Goal: Task Accomplishment & Management: Use online tool/utility

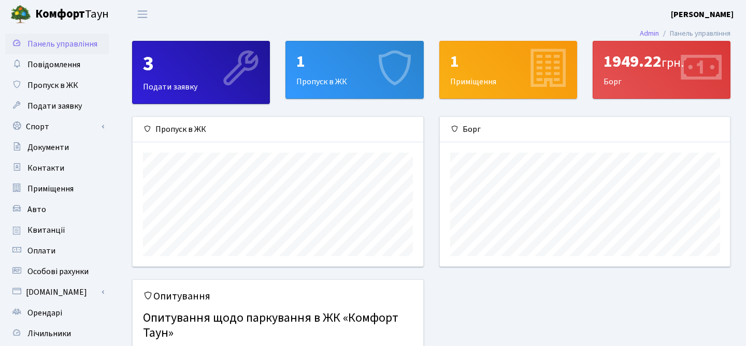
scroll to position [150, 290]
click at [639, 71] on div "1949.22 грн." at bounding box center [661, 62] width 116 height 20
click at [42, 127] on link "Спорт" at bounding box center [57, 127] width 104 height 21
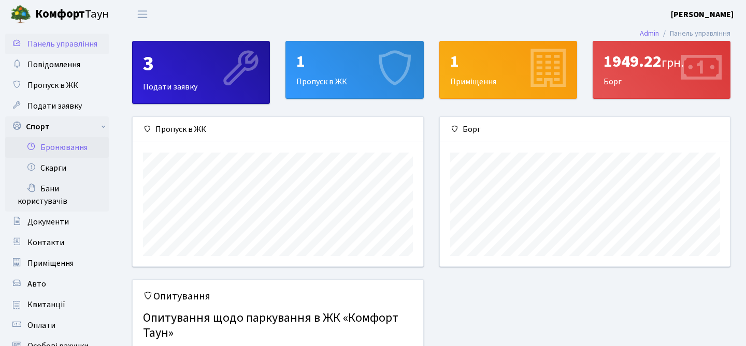
click at [61, 146] on link "Бронювання" at bounding box center [57, 147] width 104 height 21
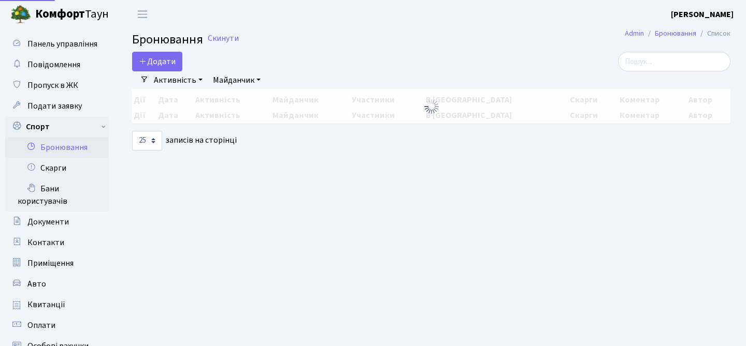
select select "25"
click at [156, 61] on button "Додати" at bounding box center [157, 62] width 50 height 20
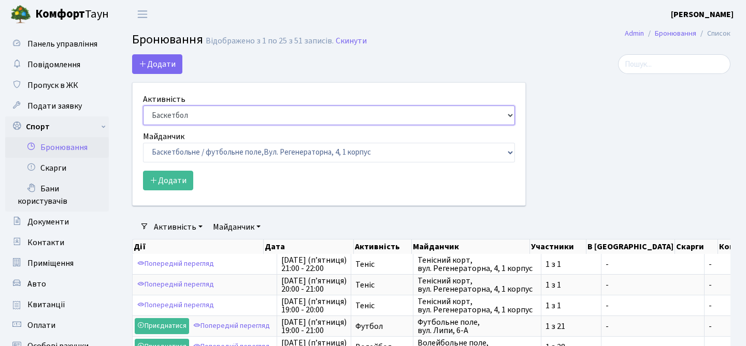
click at [190, 113] on select "Баскетбол Волейбол Йога Катання на роликах Настільний теніс Теніс Футбол Фітнес" at bounding box center [329, 116] width 372 height 20
select select "1"
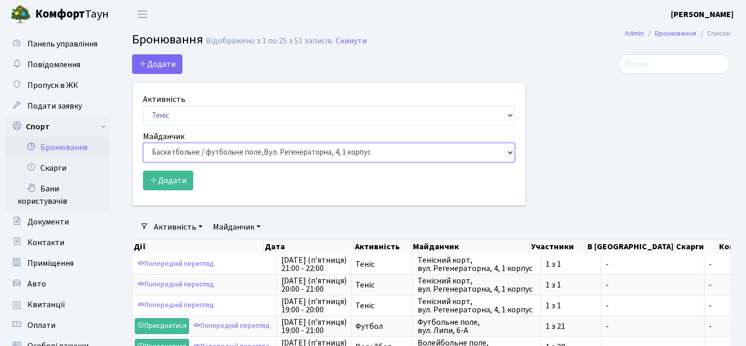
click at [183, 150] on select "Баскетбольне / футбольне поле, Вул. Регенераторна, 4, 1 корпус Баскетбольне пол…" at bounding box center [329, 153] width 372 height 20
select select "1"
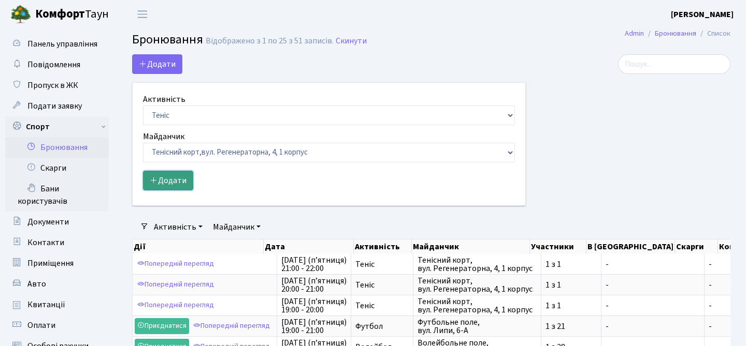
click at [173, 181] on button "Додати" at bounding box center [168, 181] width 50 height 20
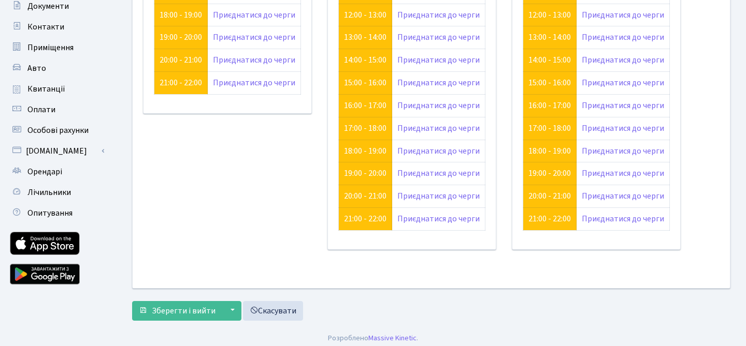
scroll to position [221, 0]
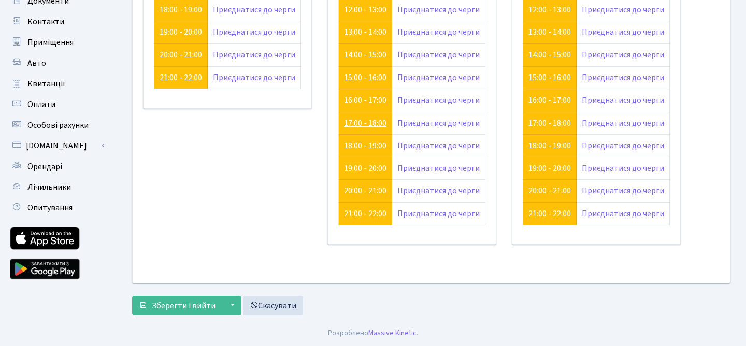
click at [367, 122] on link "17:00 - 18:00" at bounding box center [365, 123] width 42 height 11
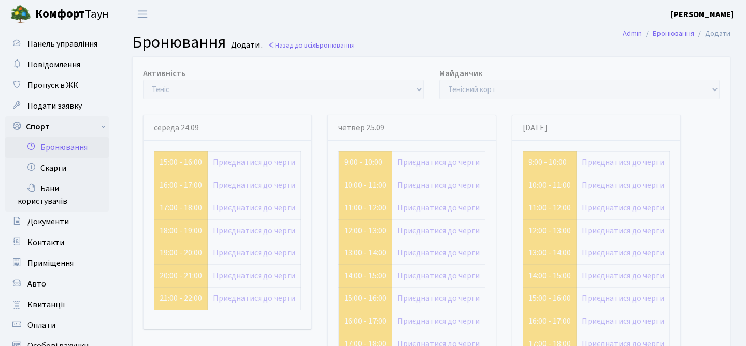
scroll to position [221, 0]
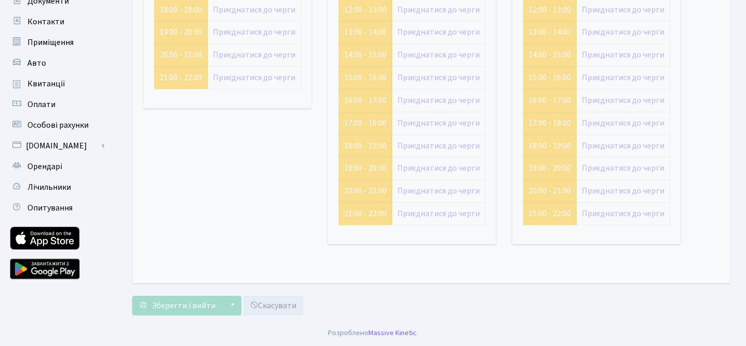
click at [234, 154] on div "середа 24.09" at bounding box center [227, 75] width 184 height 363
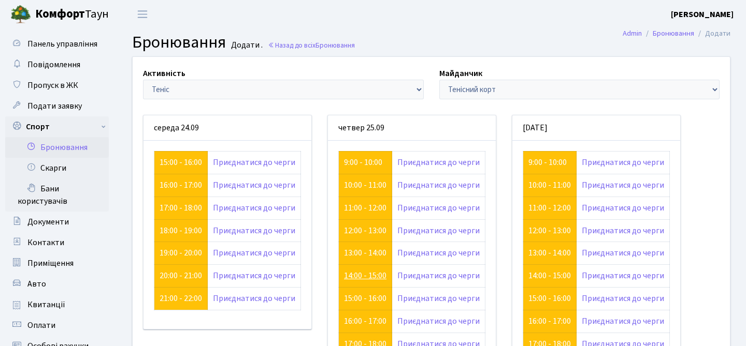
click at [353, 279] on link "14:00 - 15:00" at bounding box center [365, 275] width 42 height 11
